Goal: Navigation & Orientation: Go to known website

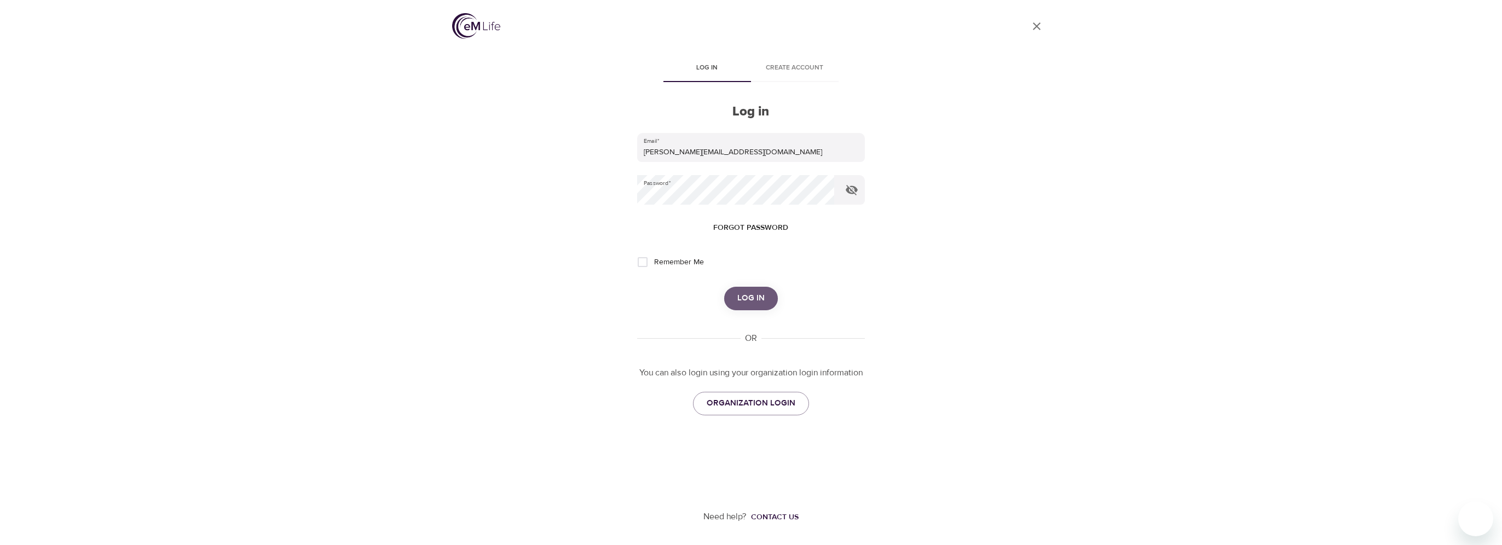
click at [731, 296] on button "Log in" at bounding box center [751, 298] width 54 height 23
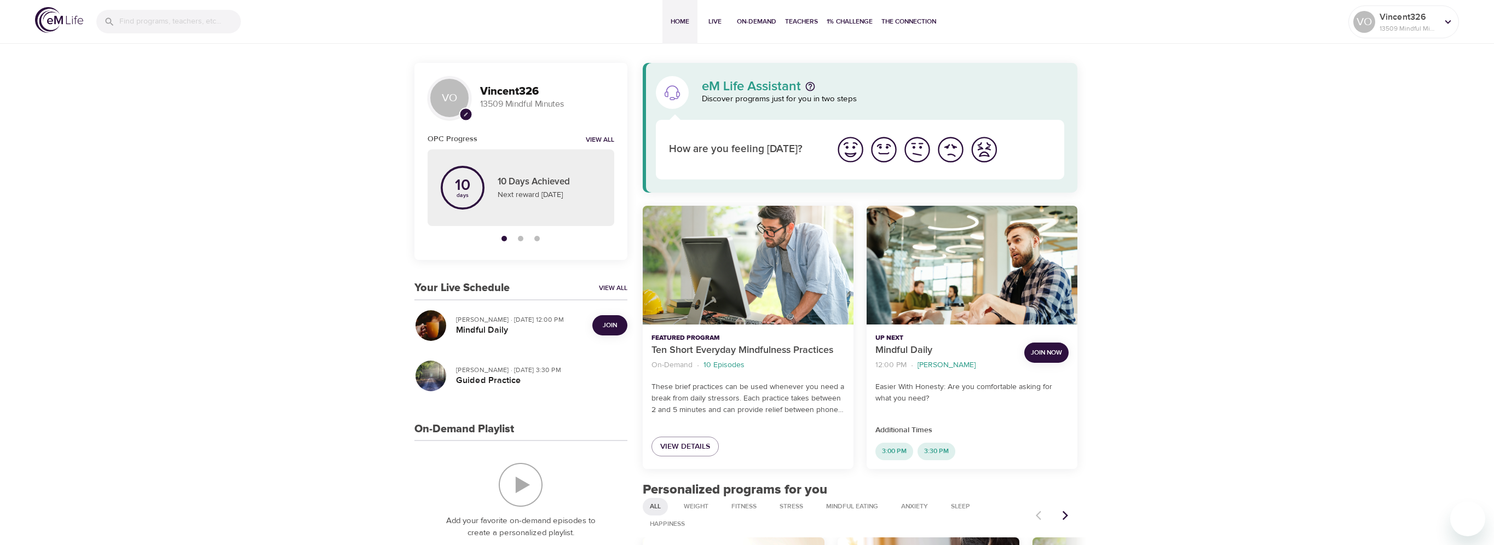
click at [616, 327] on span "Join" at bounding box center [610, 325] width 14 height 11
